Goal: Download file/media

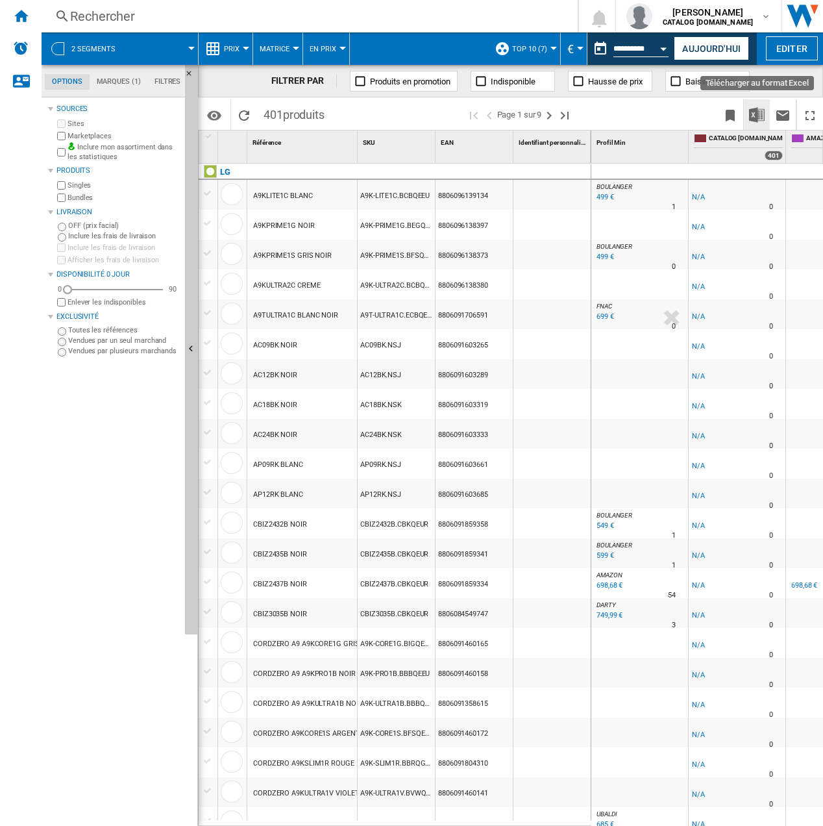
click at [754, 115] on img "Télécharger au format Excel" at bounding box center [757, 115] width 16 height 16
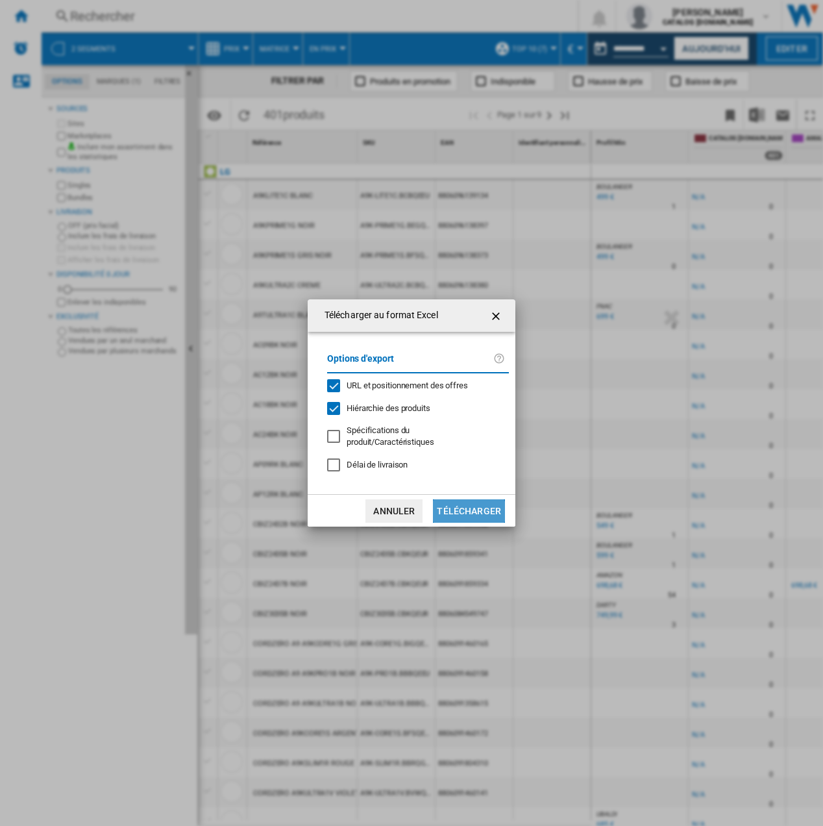
click at [453, 519] on button "Télécharger" at bounding box center [469, 510] width 72 height 23
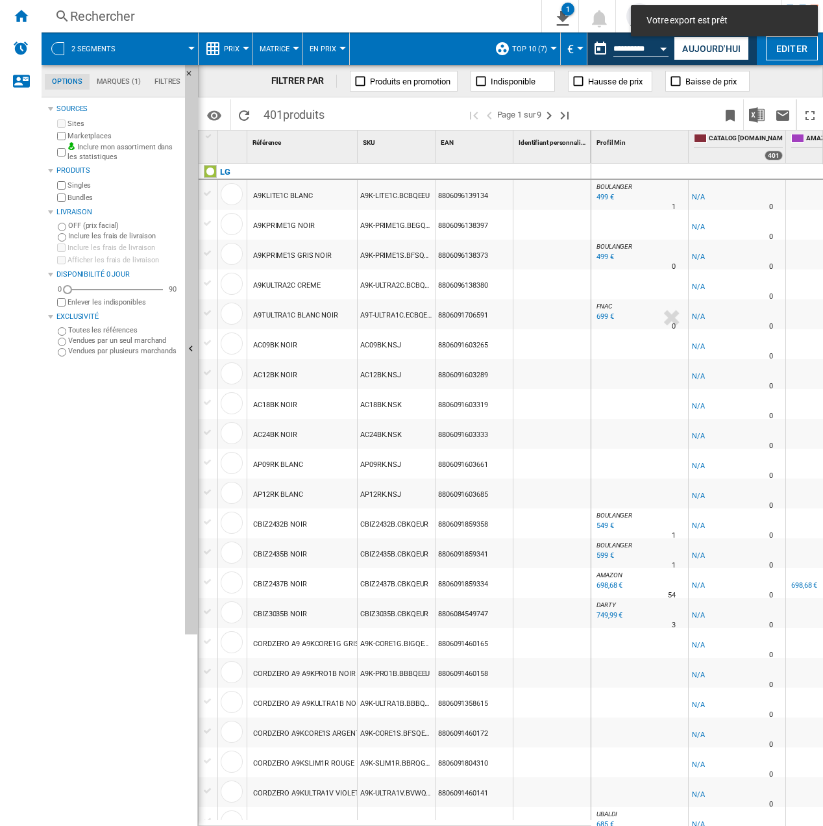
click at [368, 2] on div "Rechercher Rechercher 0 1 2 segments/Aucune caractéristique/LG [Matrice des pri…" at bounding box center [433, 16] width 782 height 32
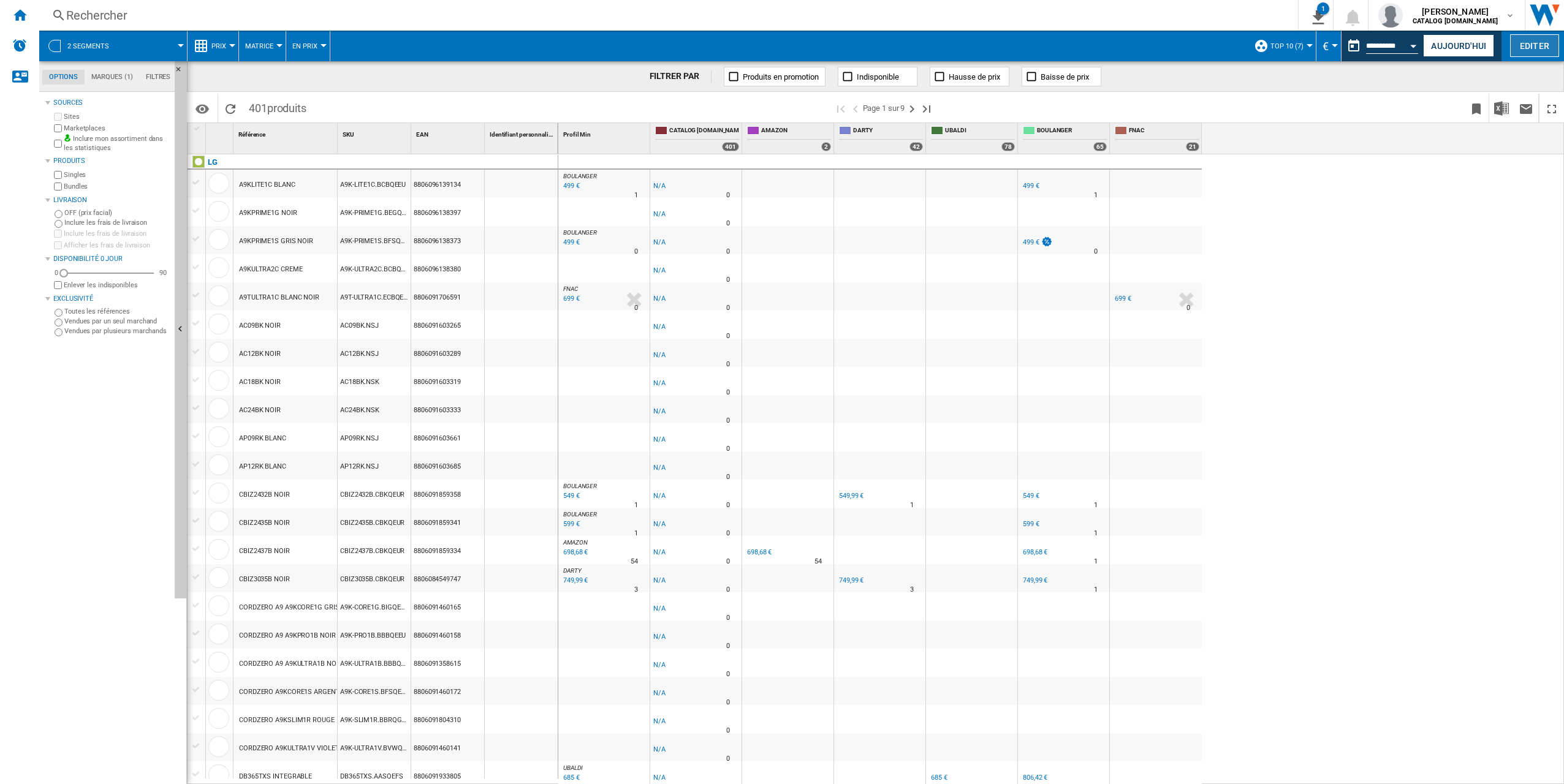
click at [777, 45] on button "Editer" at bounding box center [1535, 45] width 49 height 23
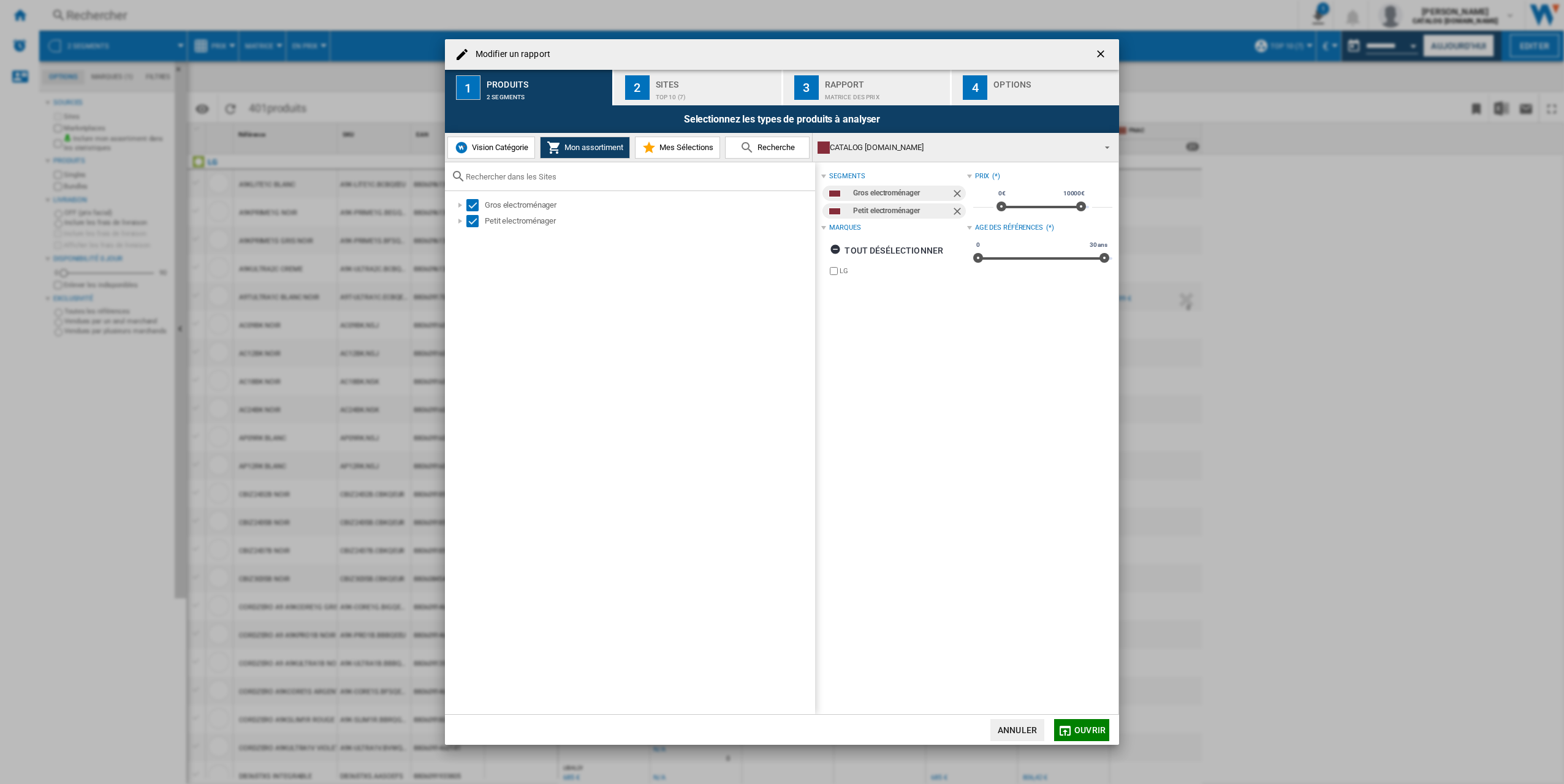
click at [673, 94] on div "Top 10 (7)" at bounding box center [716, 94] width 121 height 13
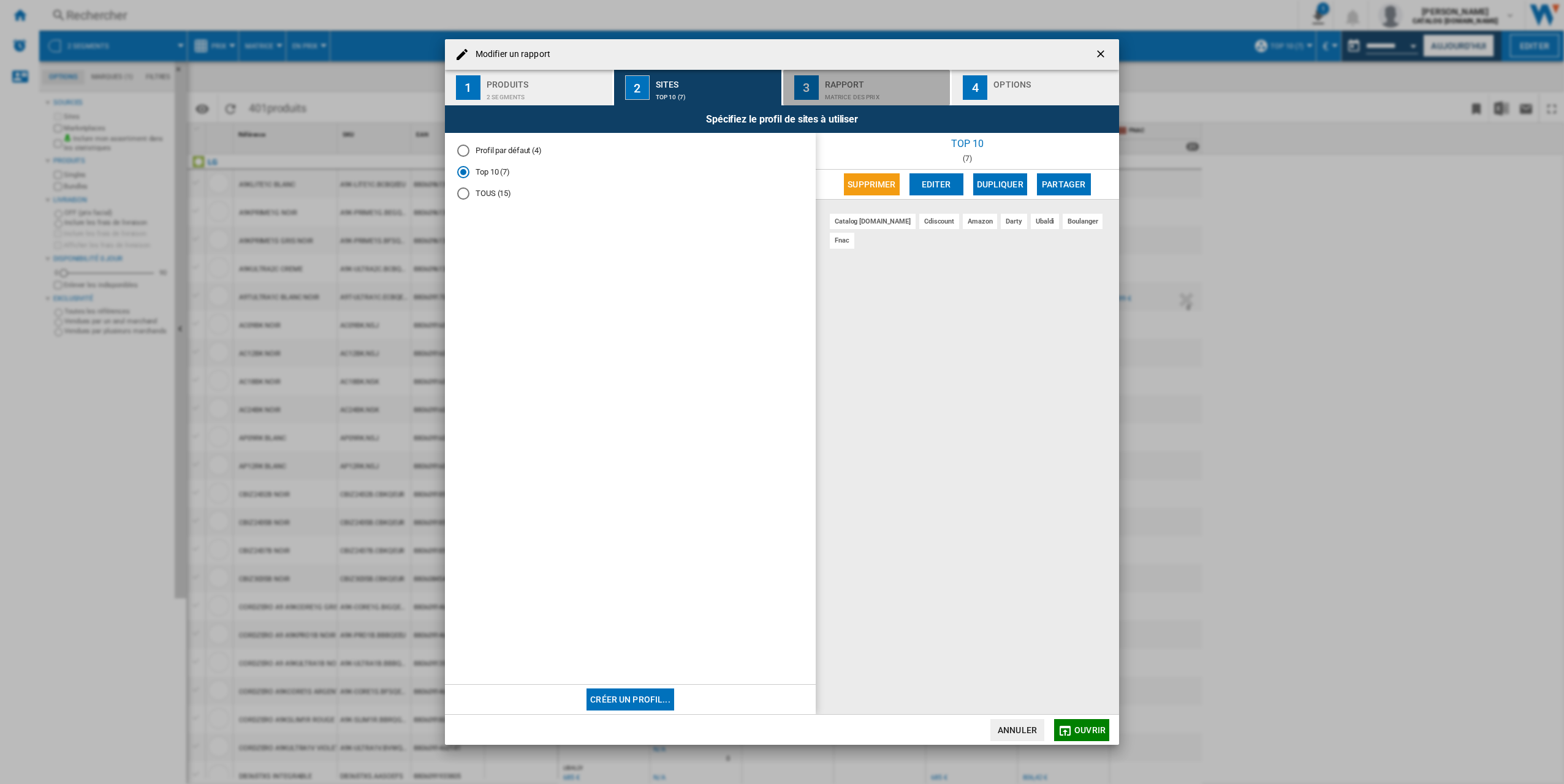
click at [777, 91] on div "Matrice des prix" at bounding box center [885, 94] width 121 height 13
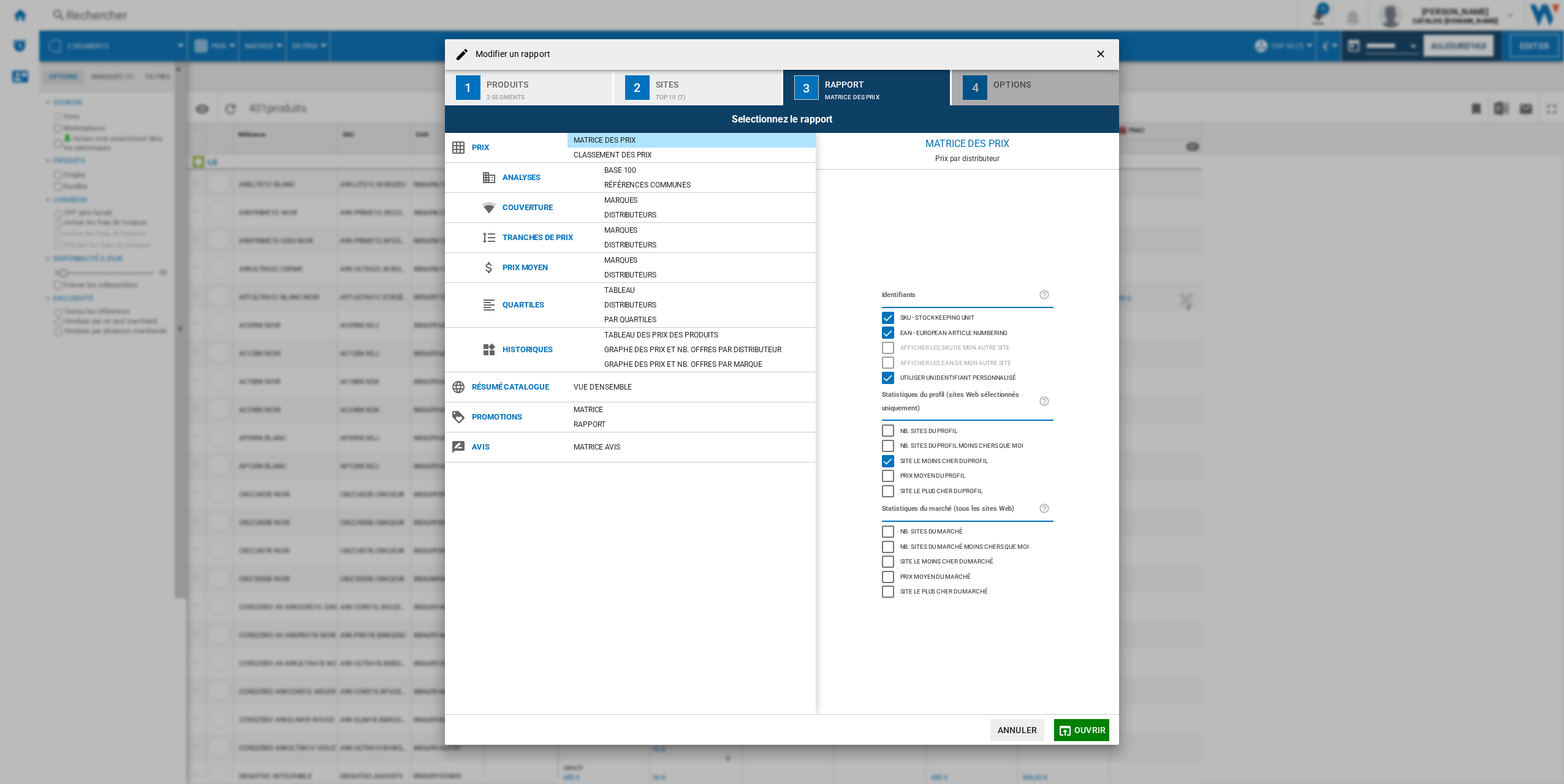
click at [777, 81] on div "Options" at bounding box center [1054, 81] width 121 height 13
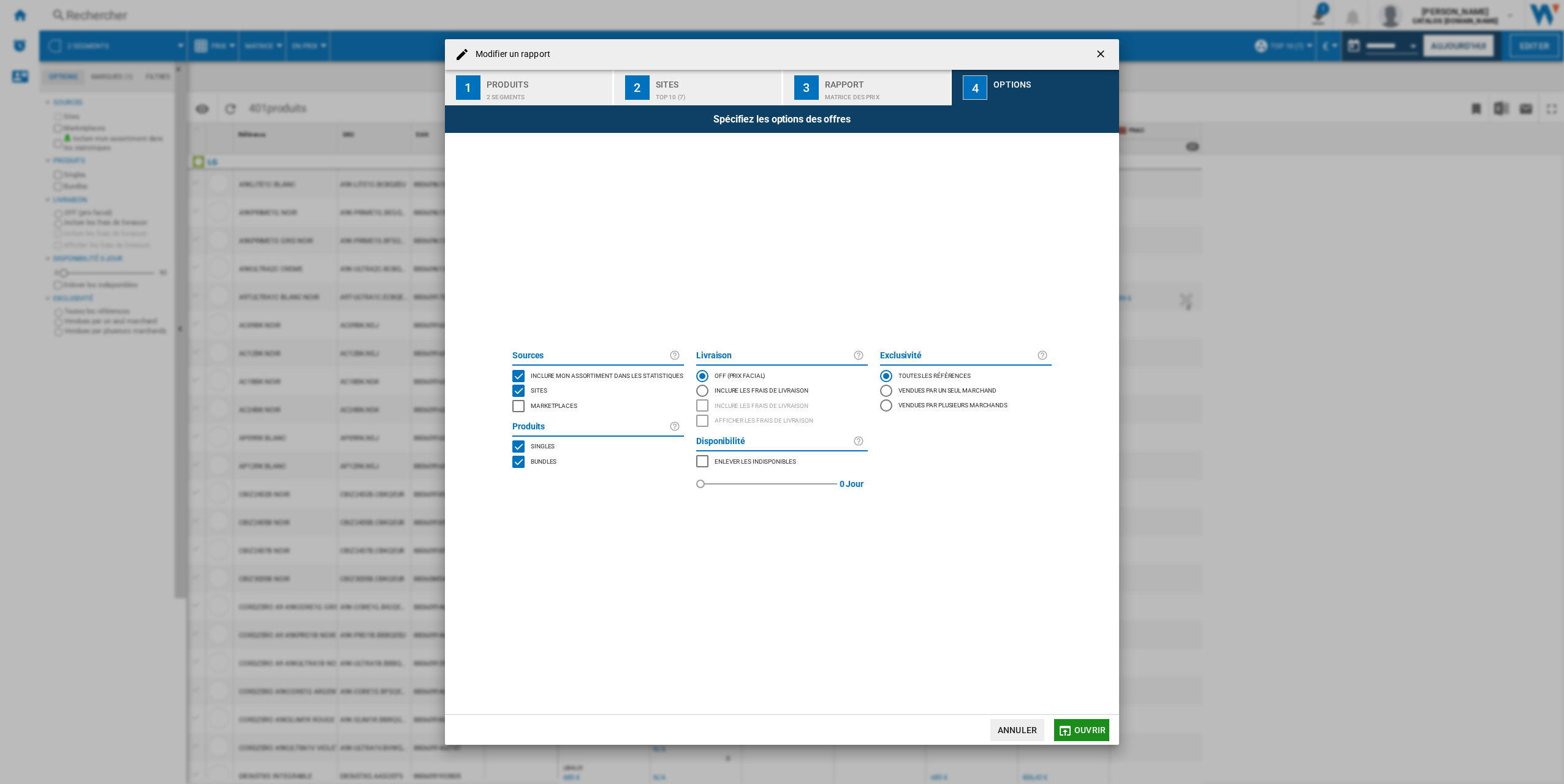
click at [777, 733] on button "Ouvrir" at bounding box center [1082, 729] width 55 height 22
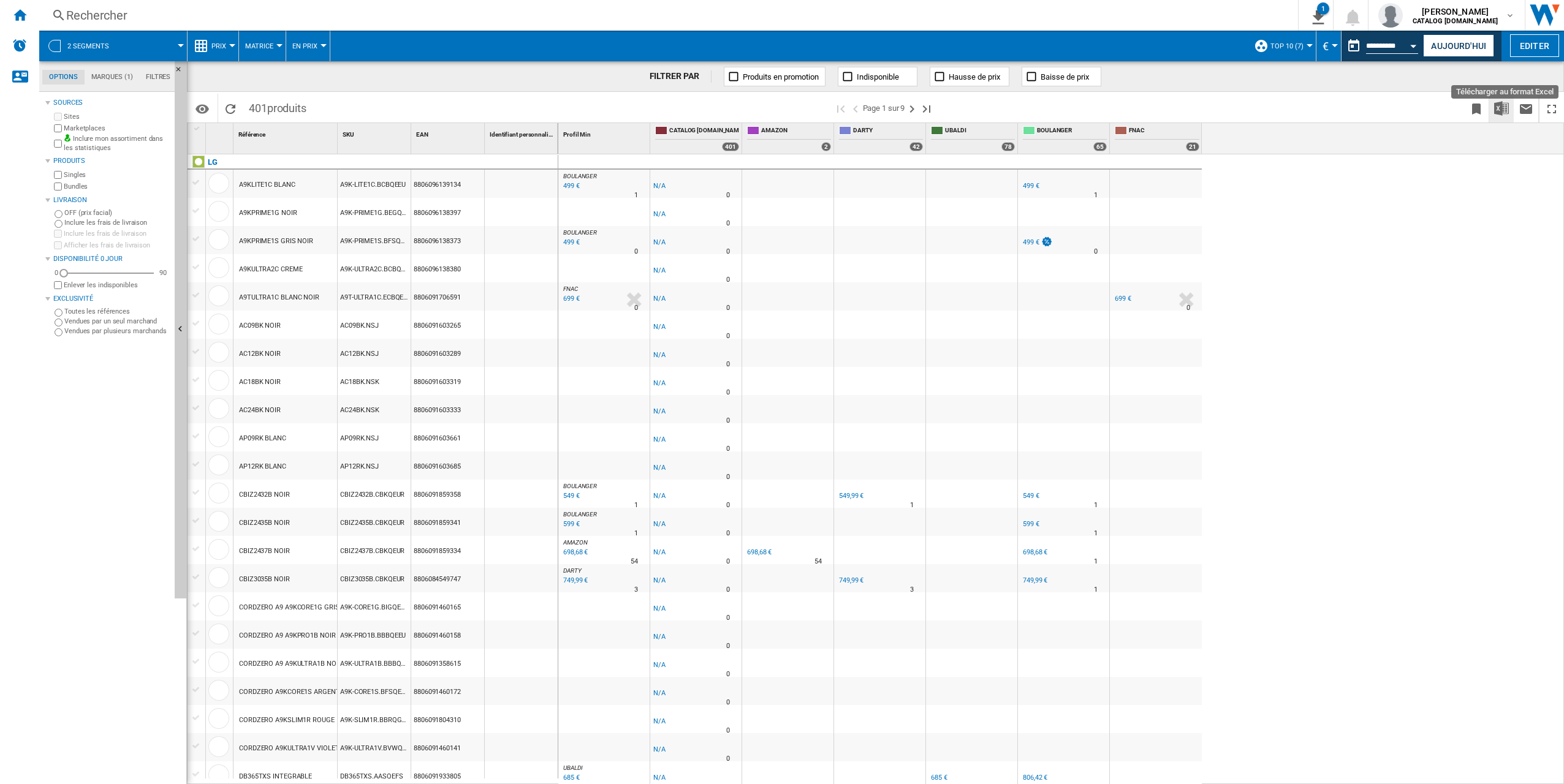
click at [777, 108] on img "Télécharger au format Excel" at bounding box center [1502, 108] width 15 height 15
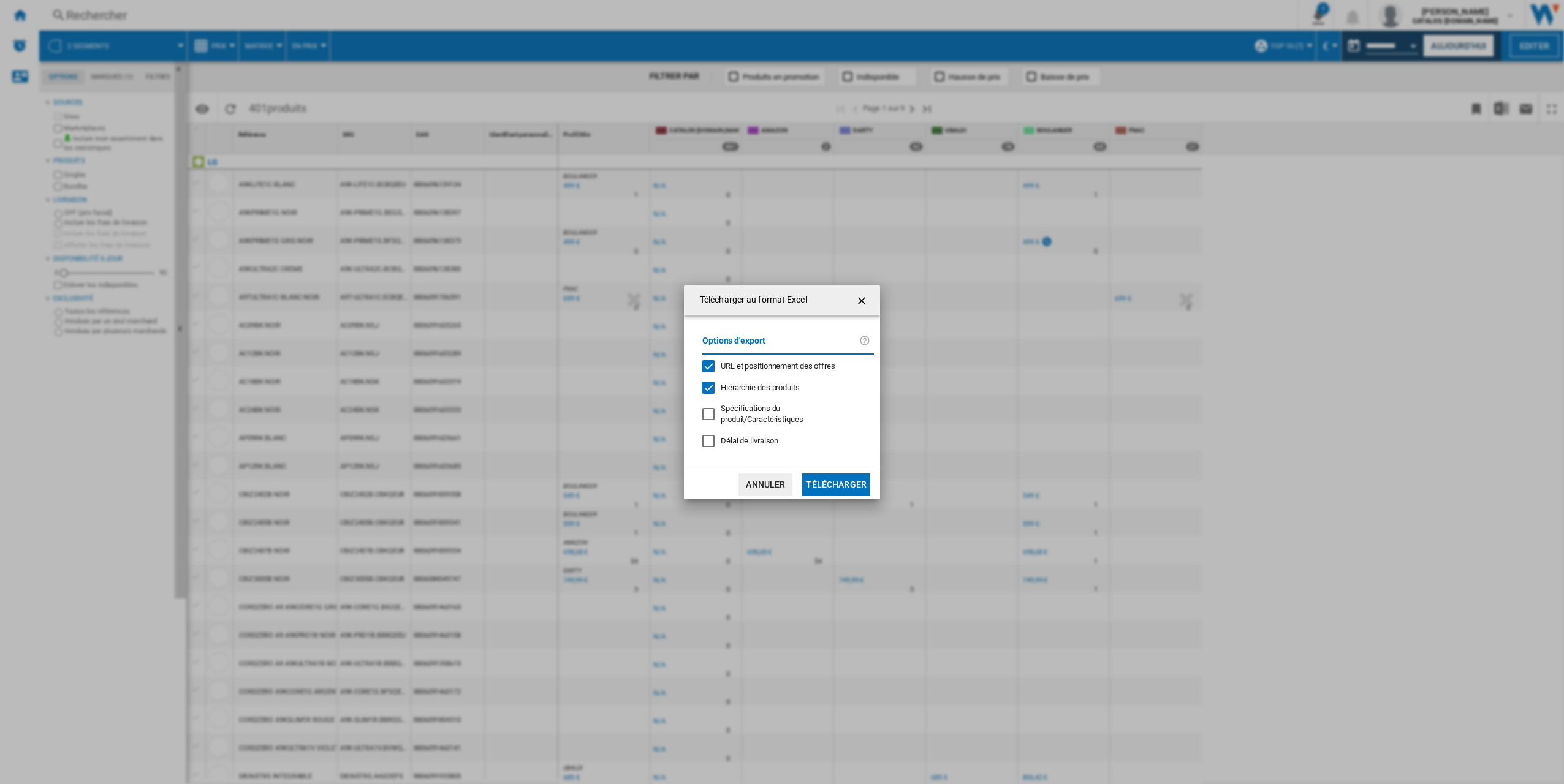
click at [777, 492] on button "Télécharger" at bounding box center [836, 484] width 68 height 22
